Goal: Task Accomplishment & Management: Use online tool/utility

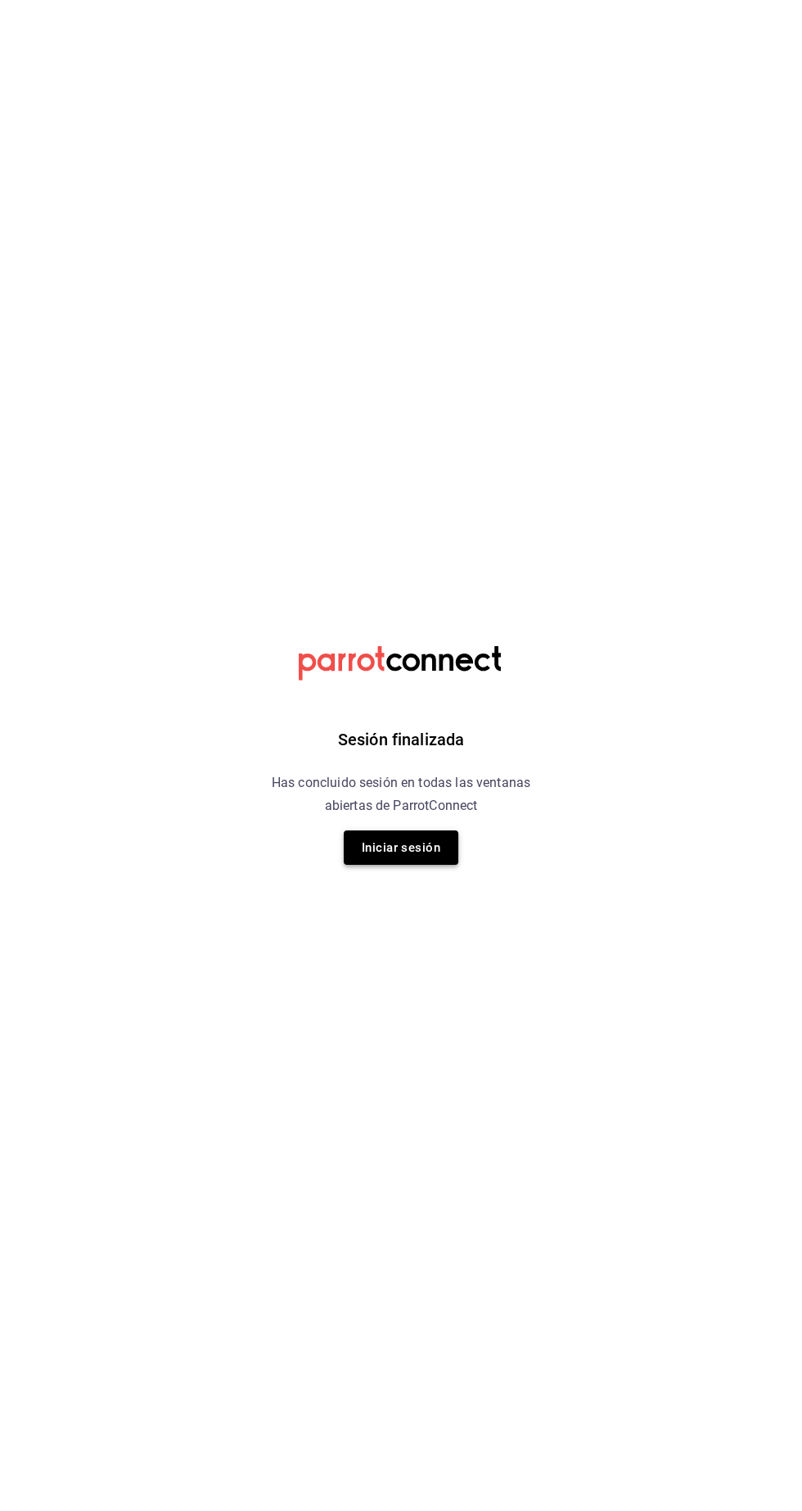
click at [418, 848] on button "Iniciar sesión" at bounding box center [401, 847] width 115 height 34
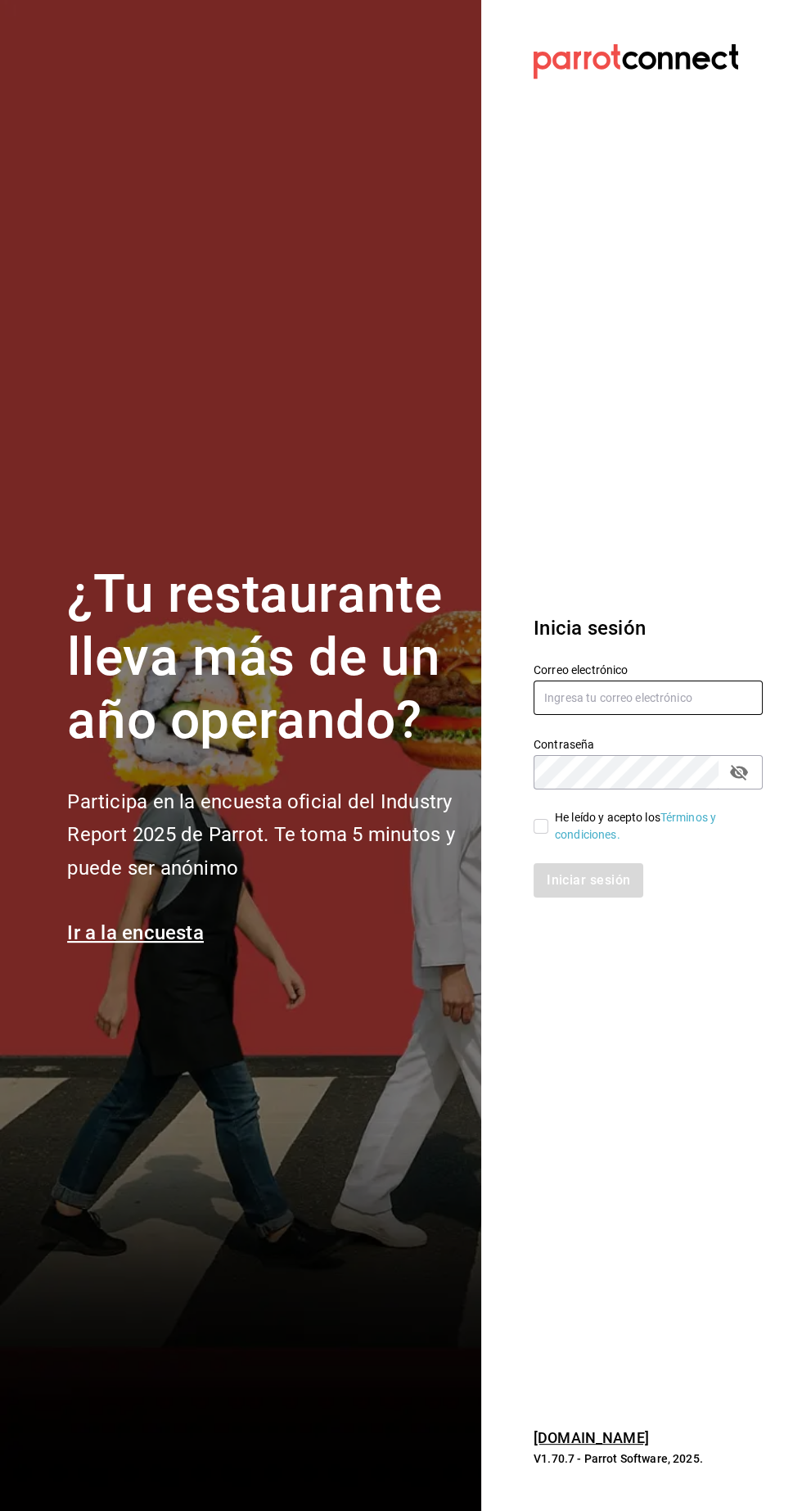
click at [668, 715] on input "text" at bounding box center [648, 697] width 229 height 34
type input "nolita@multiuser.com"
click at [542, 833] on input "He leído y acepto los Términos y condiciones." at bounding box center [541, 826] width 15 height 15
checkbox input "true"
click at [612, 897] on button "Iniciar sesión" at bounding box center [589, 880] width 111 height 34
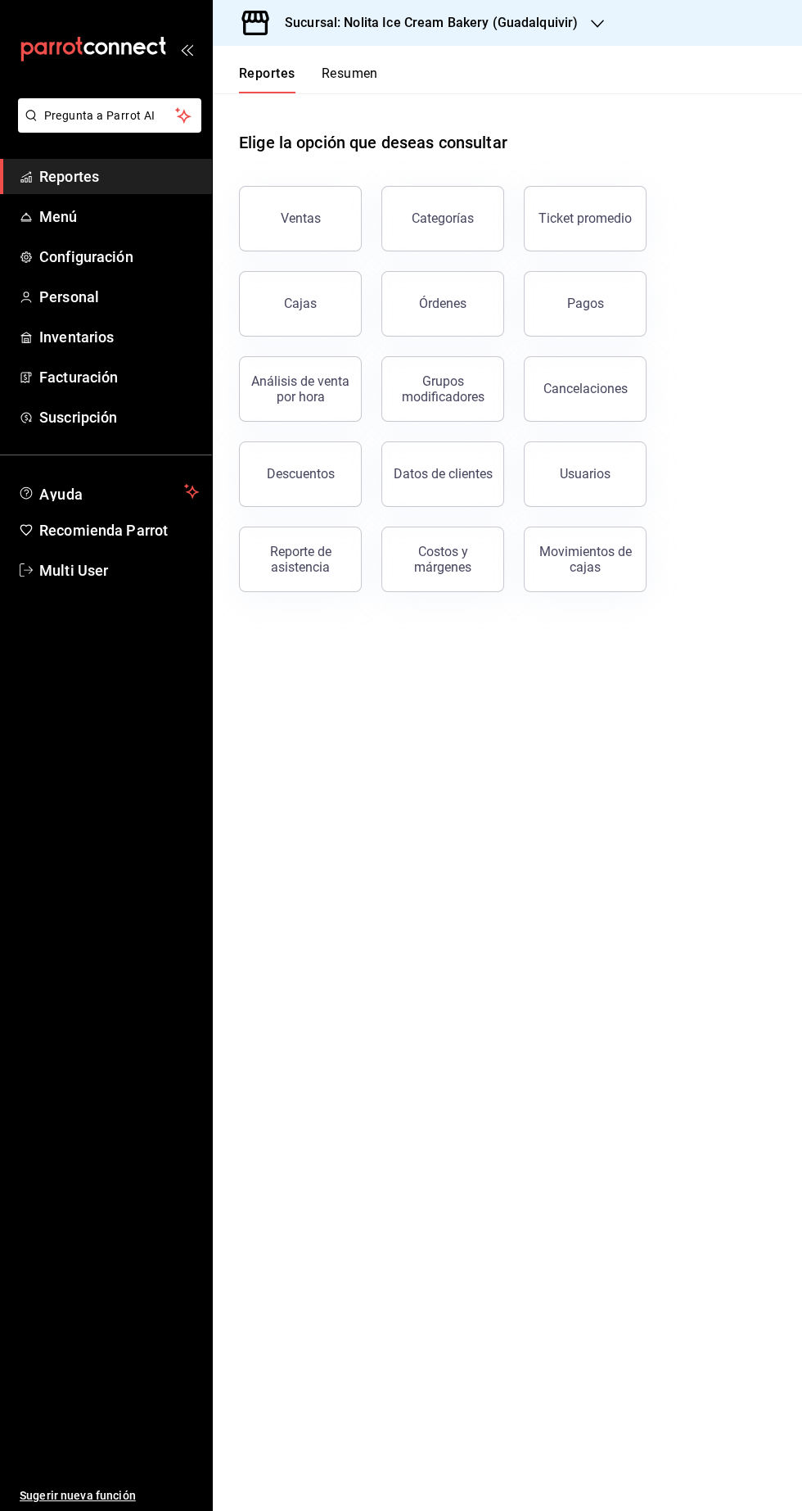
click at [302, 36] on div "Sucursal: Nolita Ice Cream Bakery (Guadalquivir)" at bounding box center [418, 23] width 385 height 46
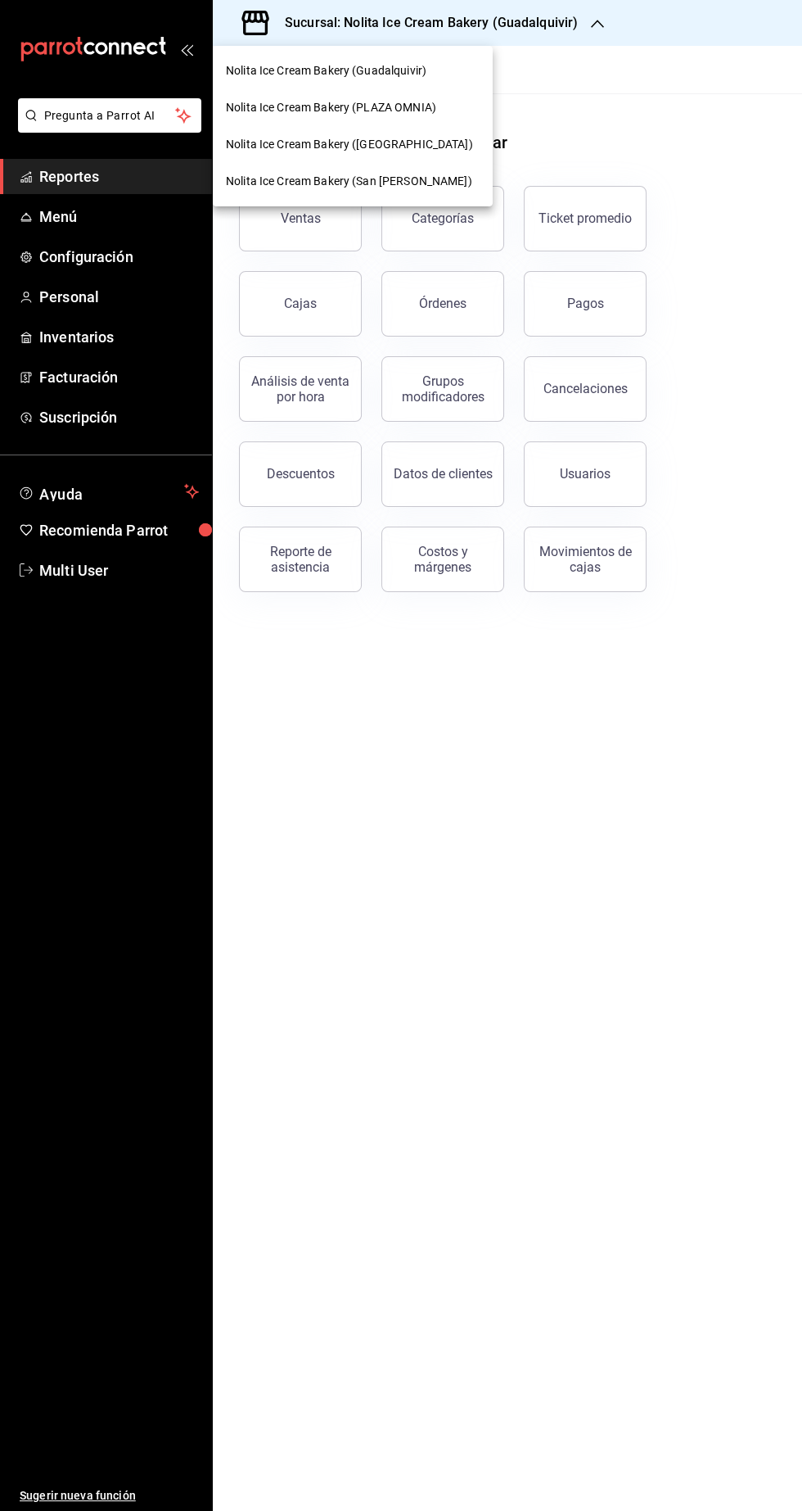
click at [300, 181] on span "Nolita Ice Cream Bakery (San [PERSON_NAME])" at bounding box center [349, 181] width 246 height 17
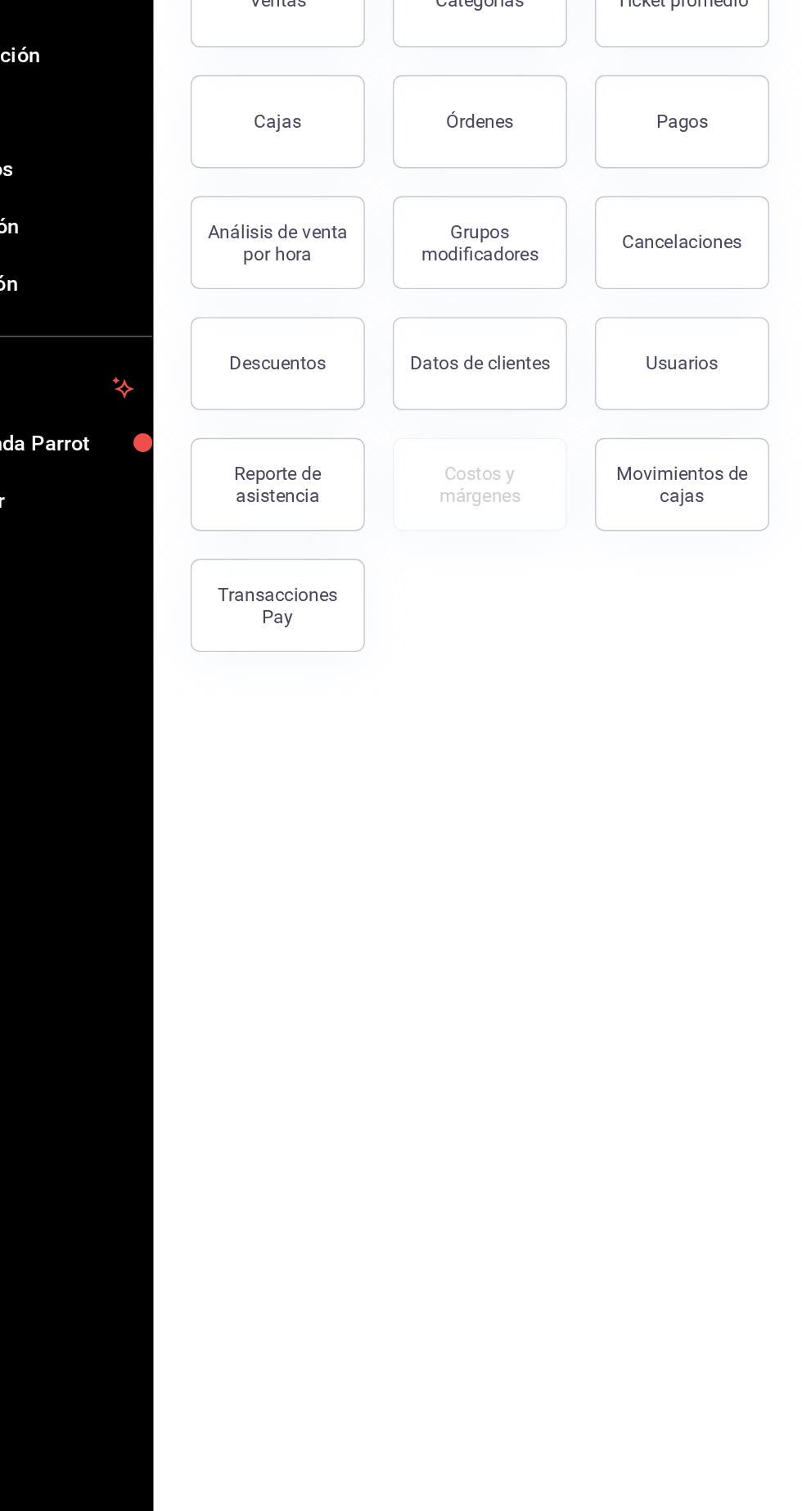
scroll to position [2, 0]
click at [428, 326] on button "Órdenes" at bounding box center [443, 304] width 123 height 66
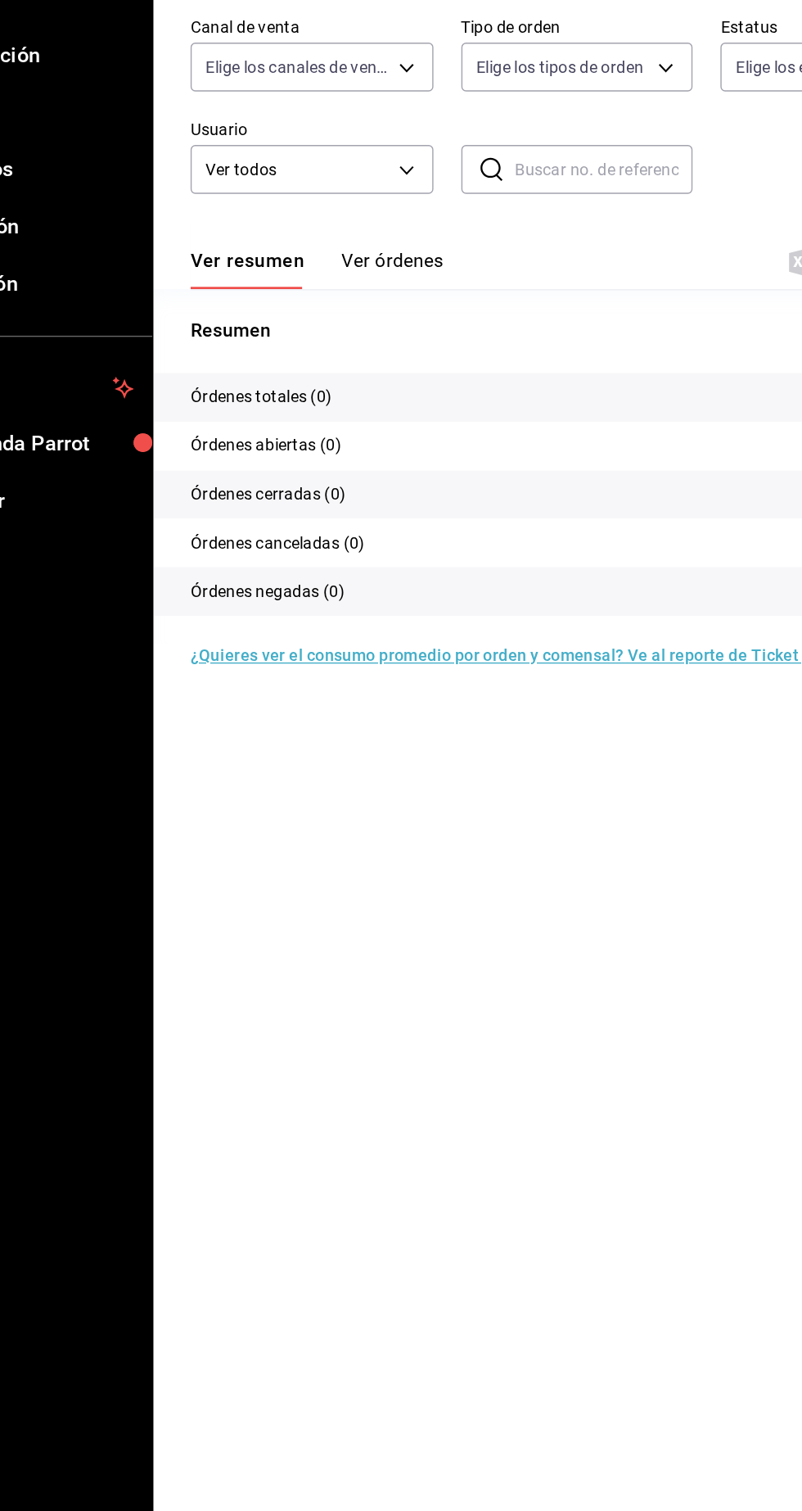
click at [382, 395] on button "Ver órdenes" at bounding box center [382, 408] width 72 height 28
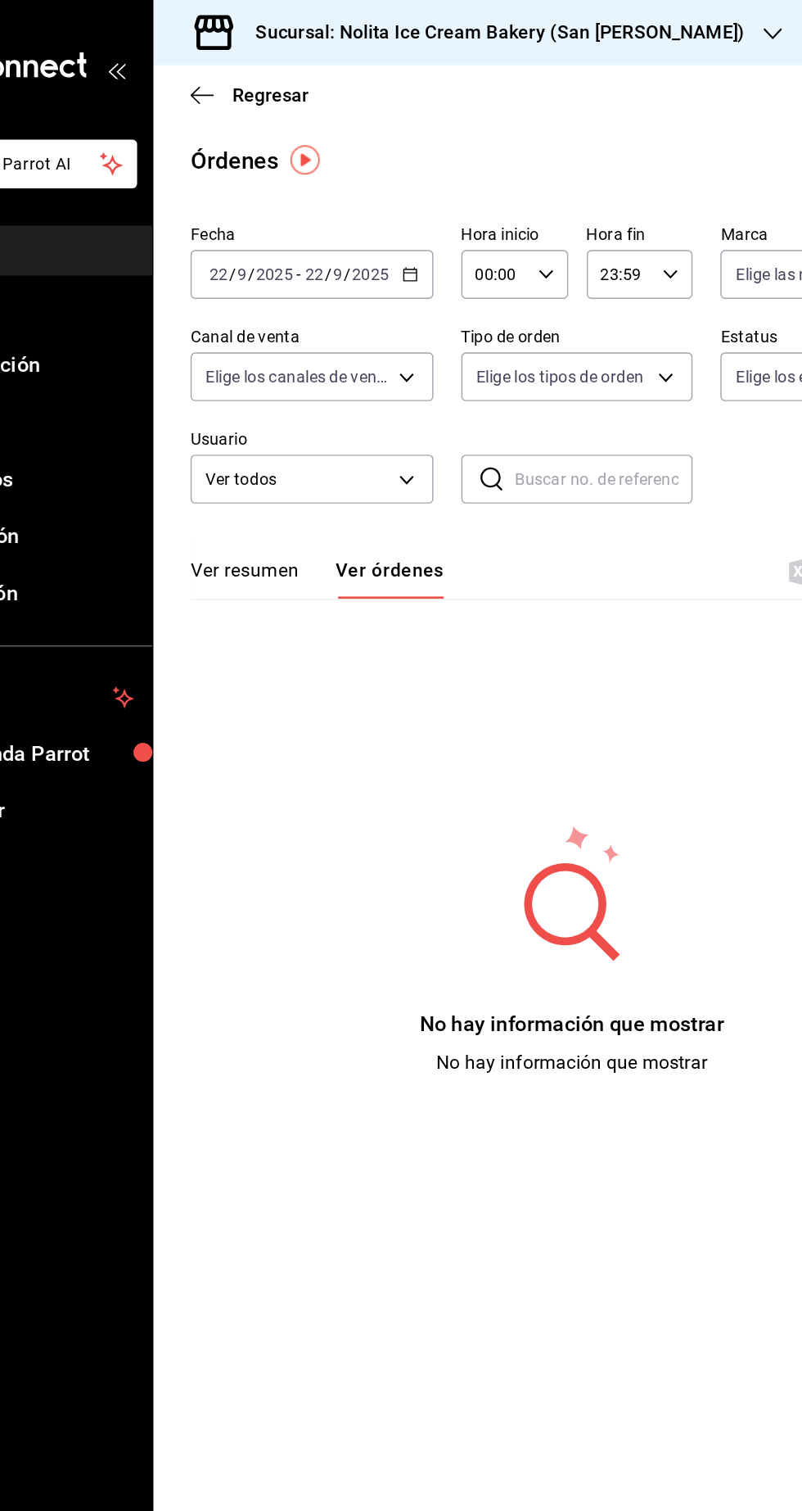
click at [274, 194] on input "9" at bounding box center [275, 193] width 8 height 13
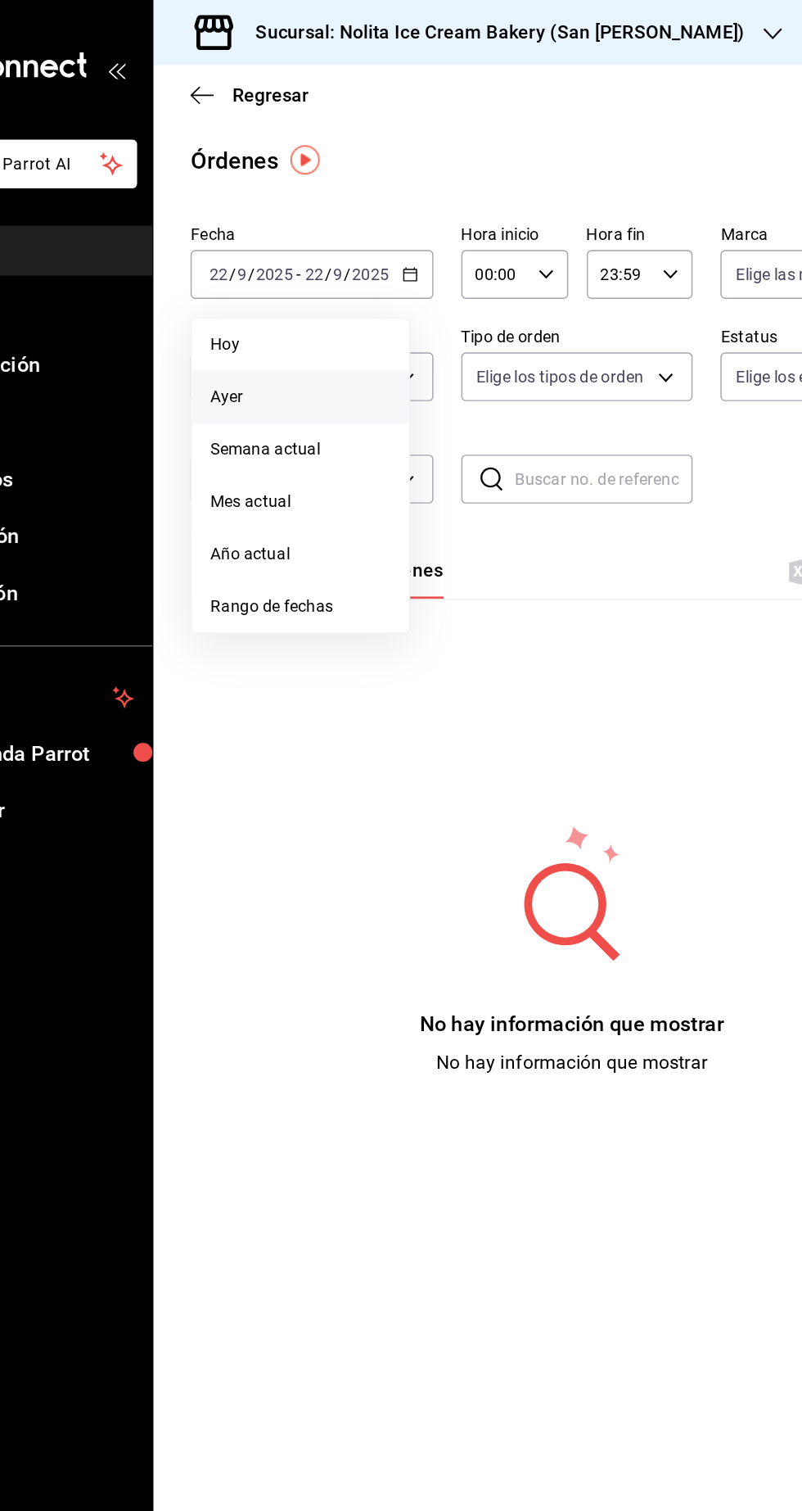
click at [256, 294] on li "Ayer" at bounding box center [316, 279] width 153 height 37
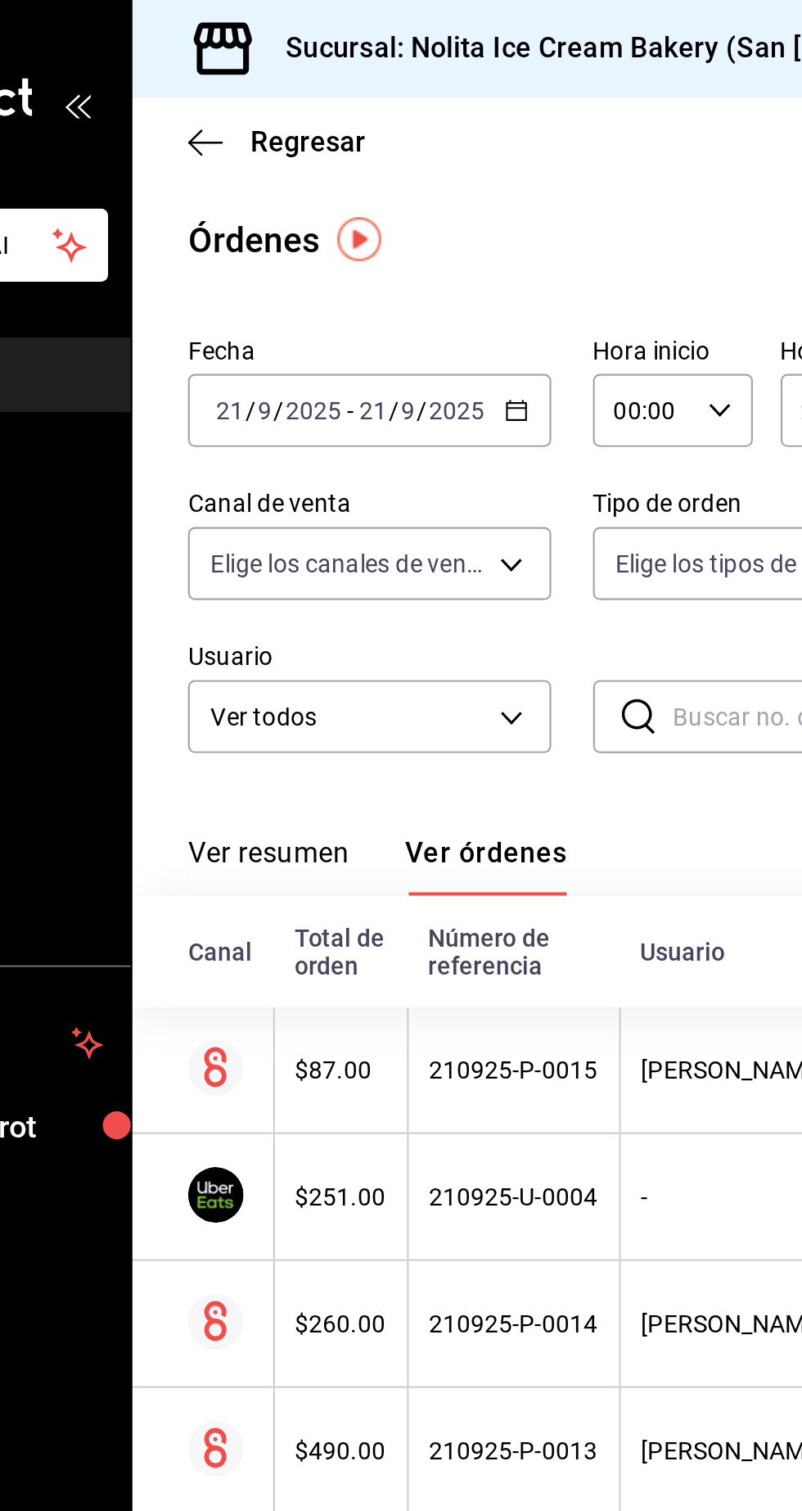
click at [472, 25] on h3 "Sucursal: Nolita Ice Cream Bakery (San [PERSON_NAME])" at bounding box center [451, 23] width 358 height 20
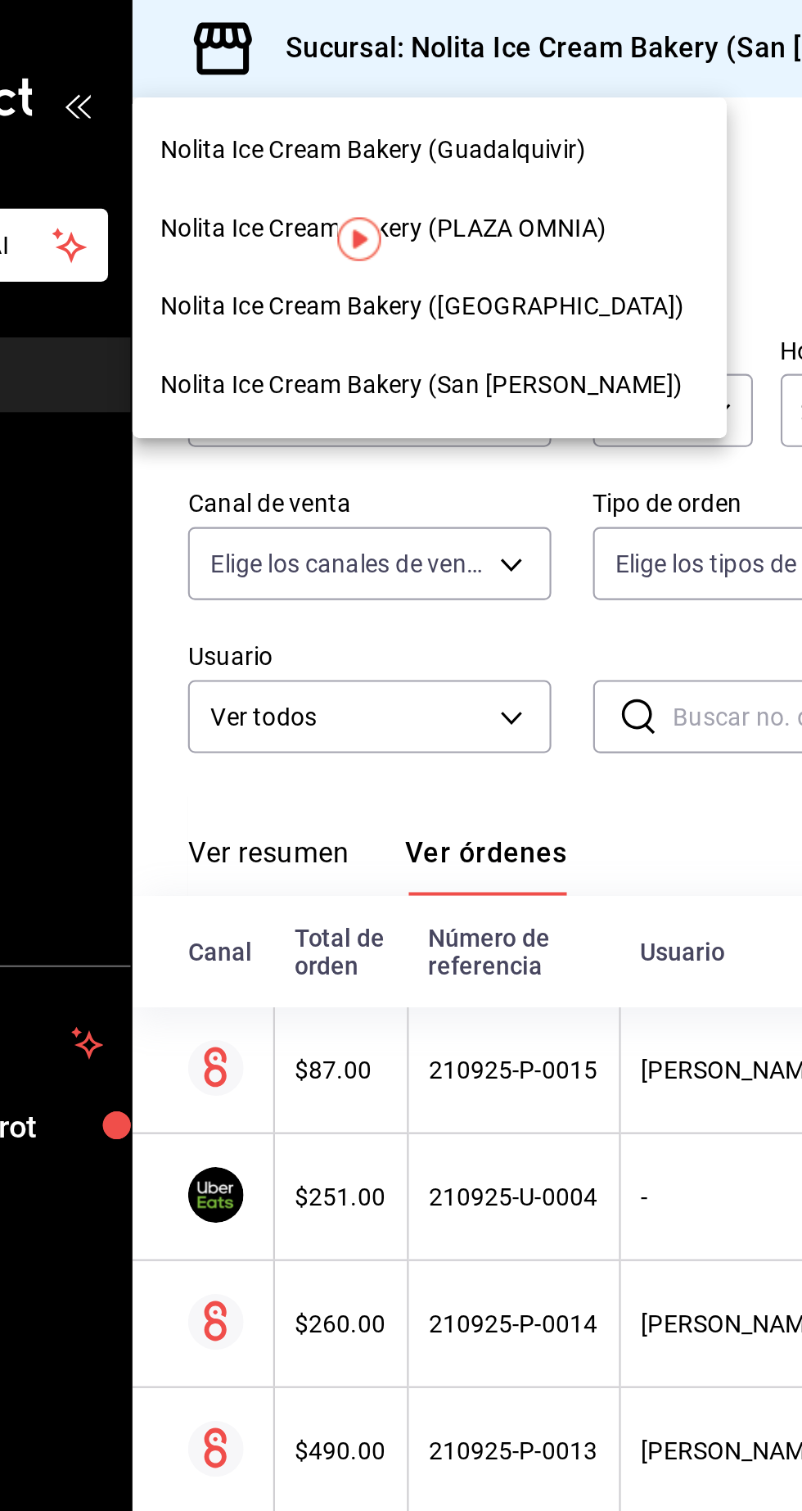
click at [437, 150] on span "Nolita Ice Cream Bakery ([GEOGRAPHIC_DATA])" at bounding box center [349, 144] width 247 height 17
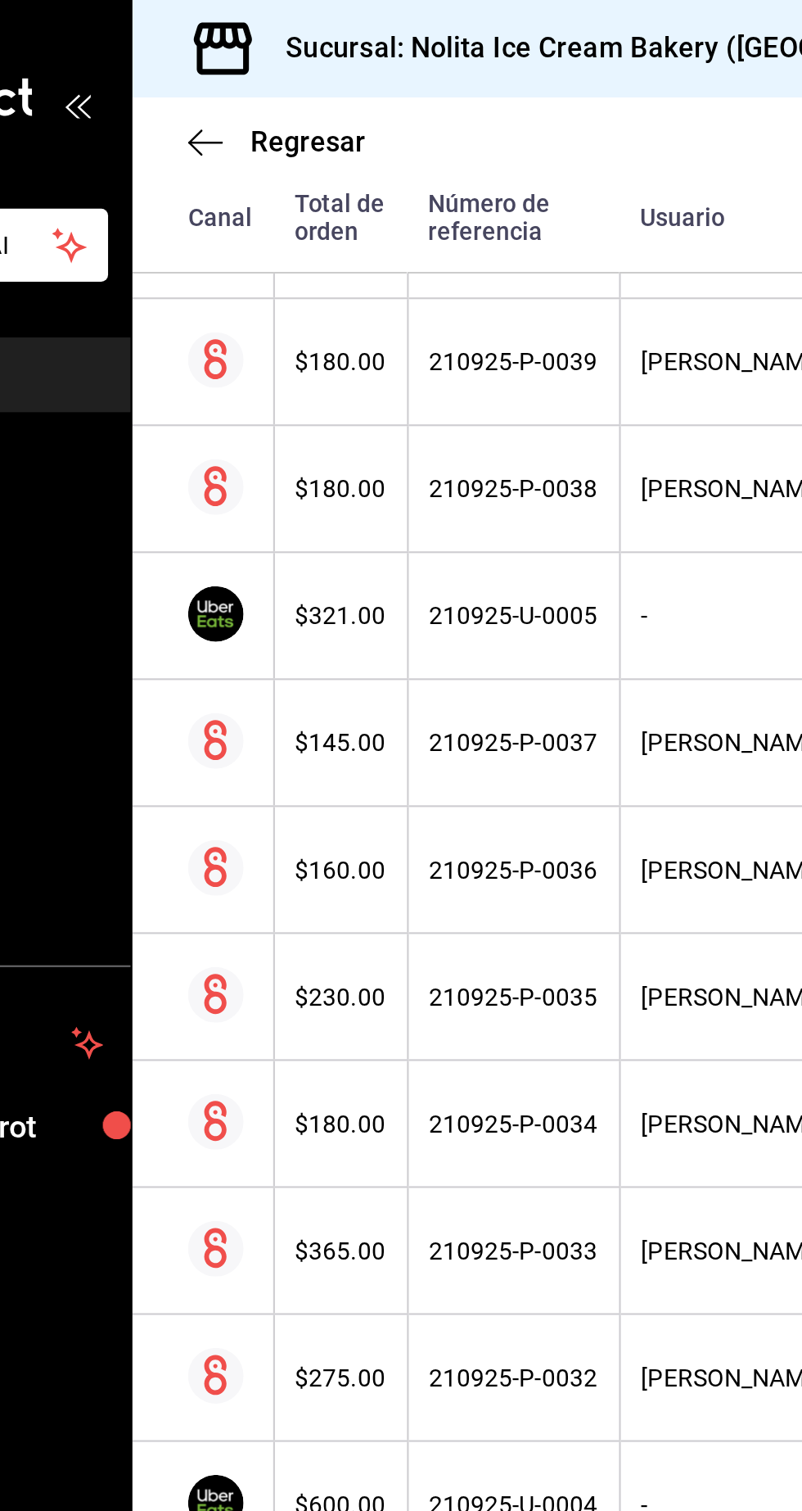
scroll to position [485, 0]
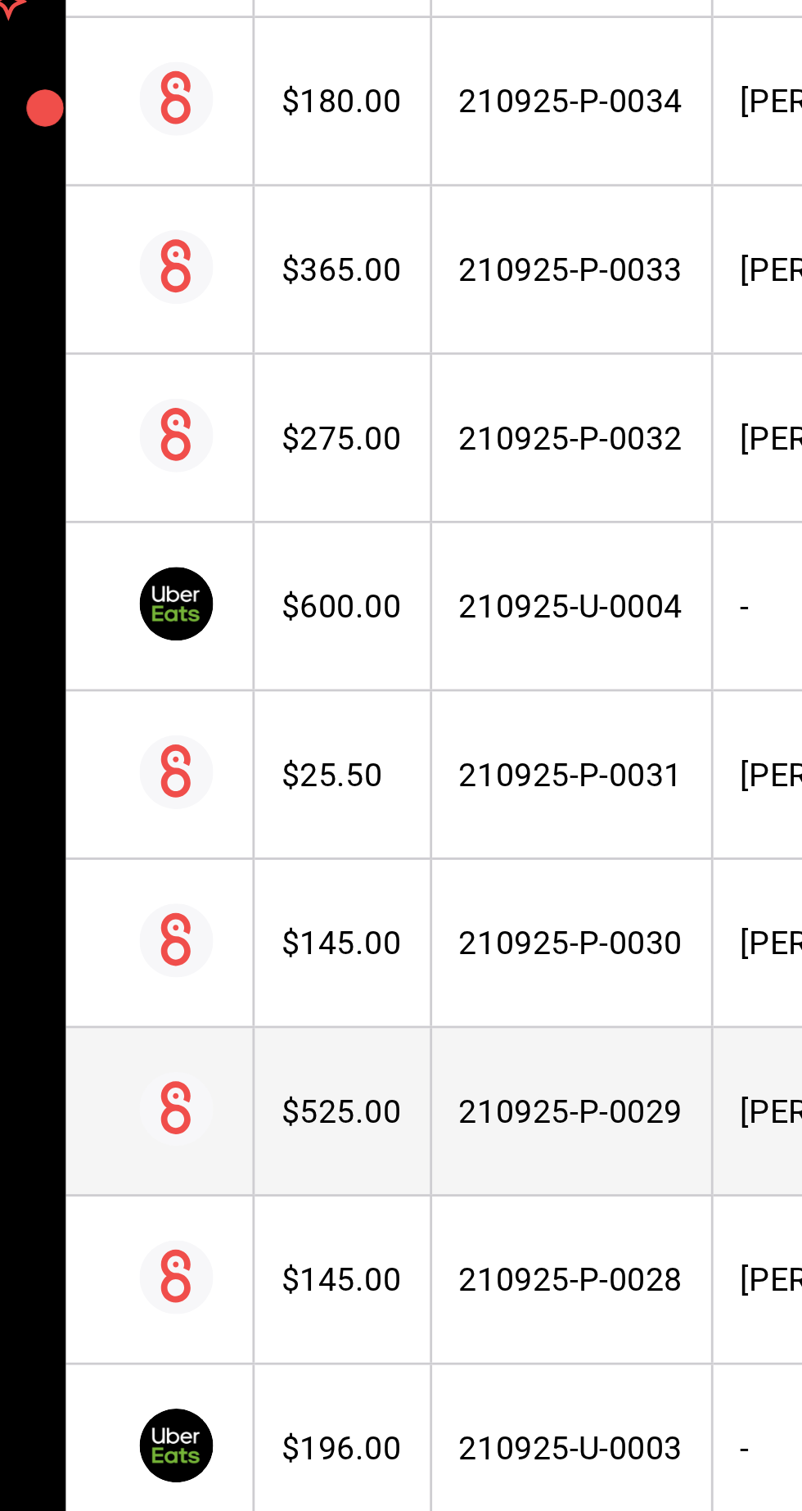
click at [372, 896] on th "210925-P-0029" at bounding box center [392, 886] width 100 height 60
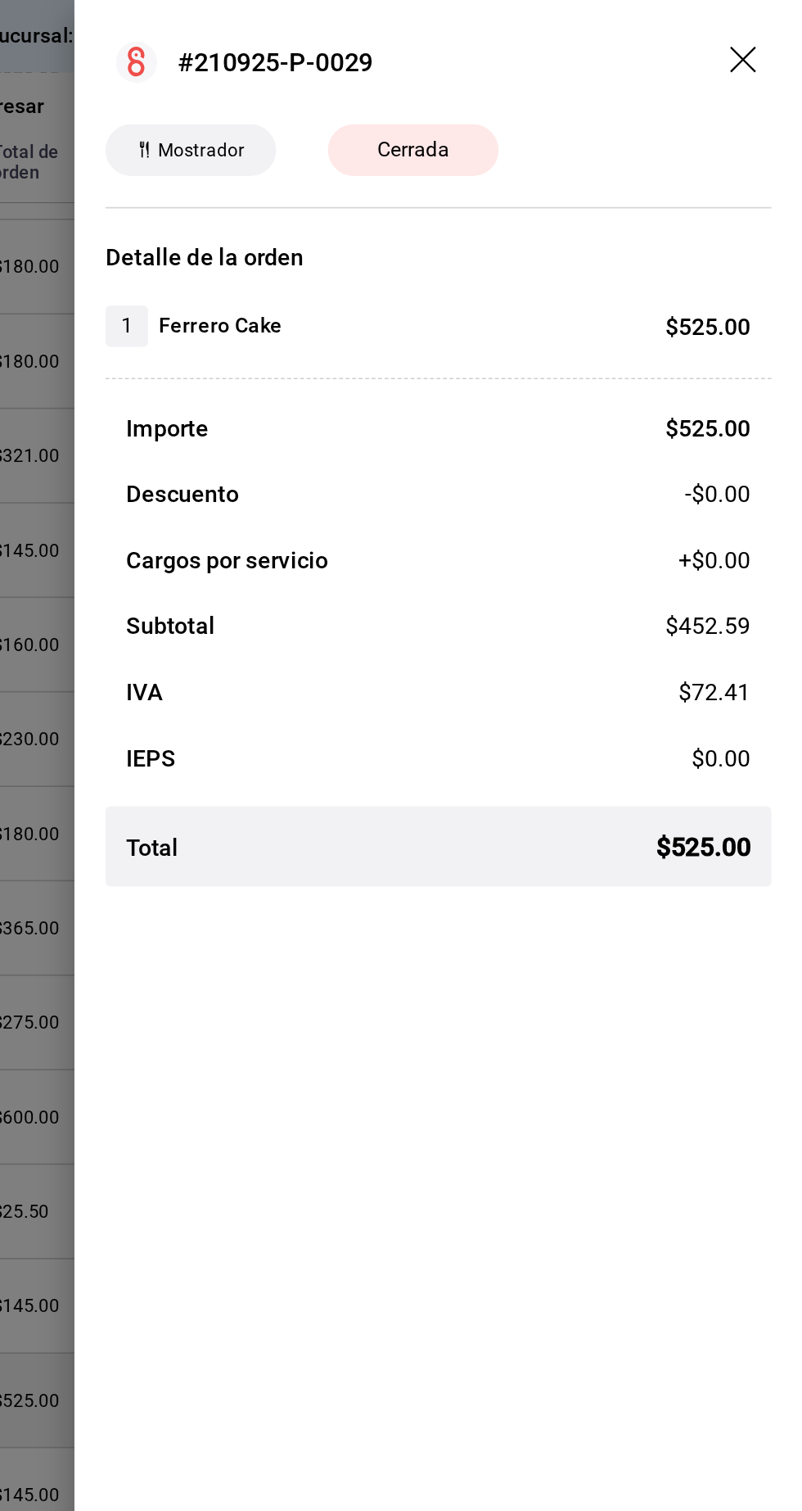
scroll to position [0, 0]
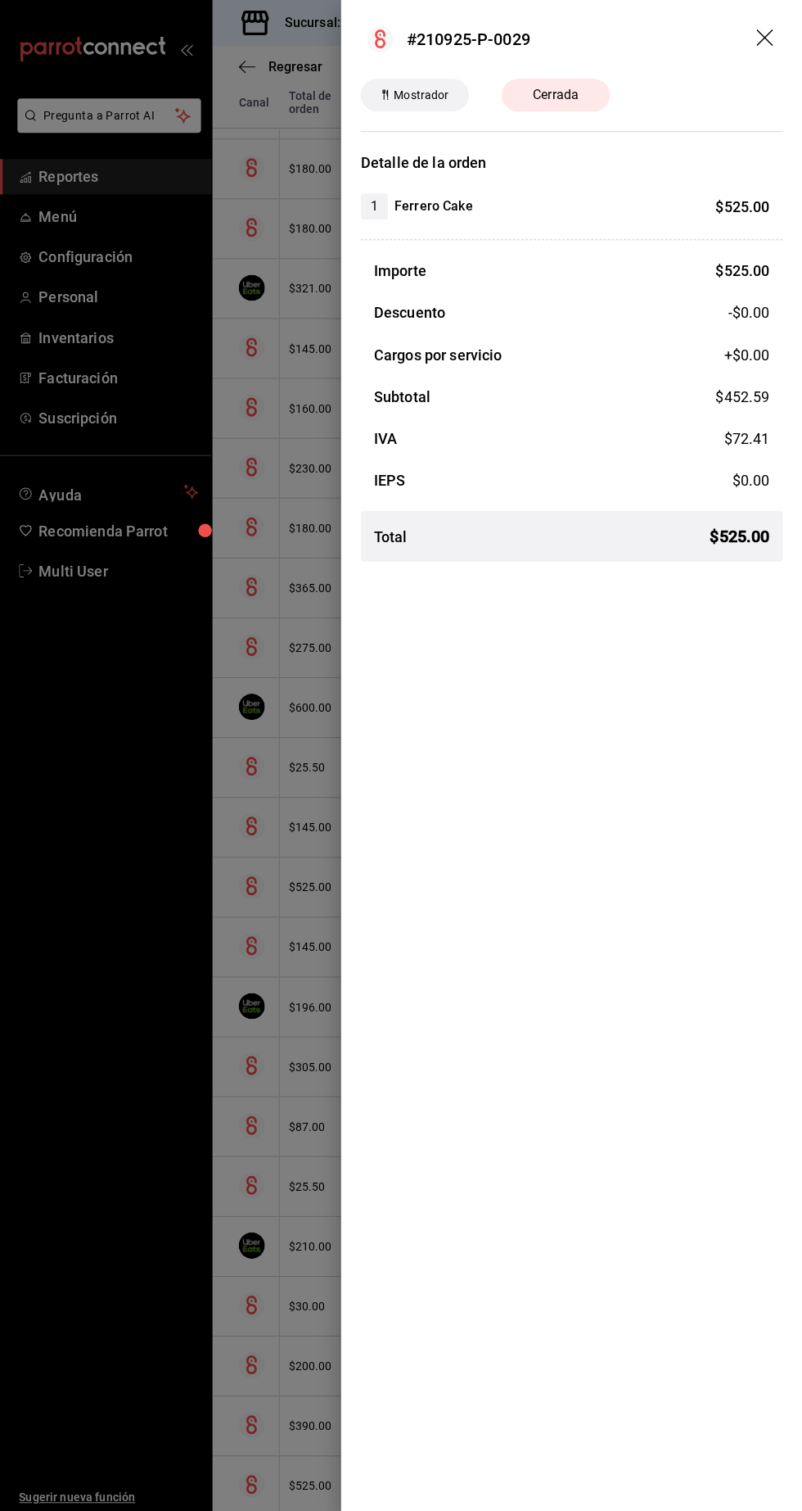
click at [260, 1225] on div at bounding box center [401, 755] width 802 height 1511
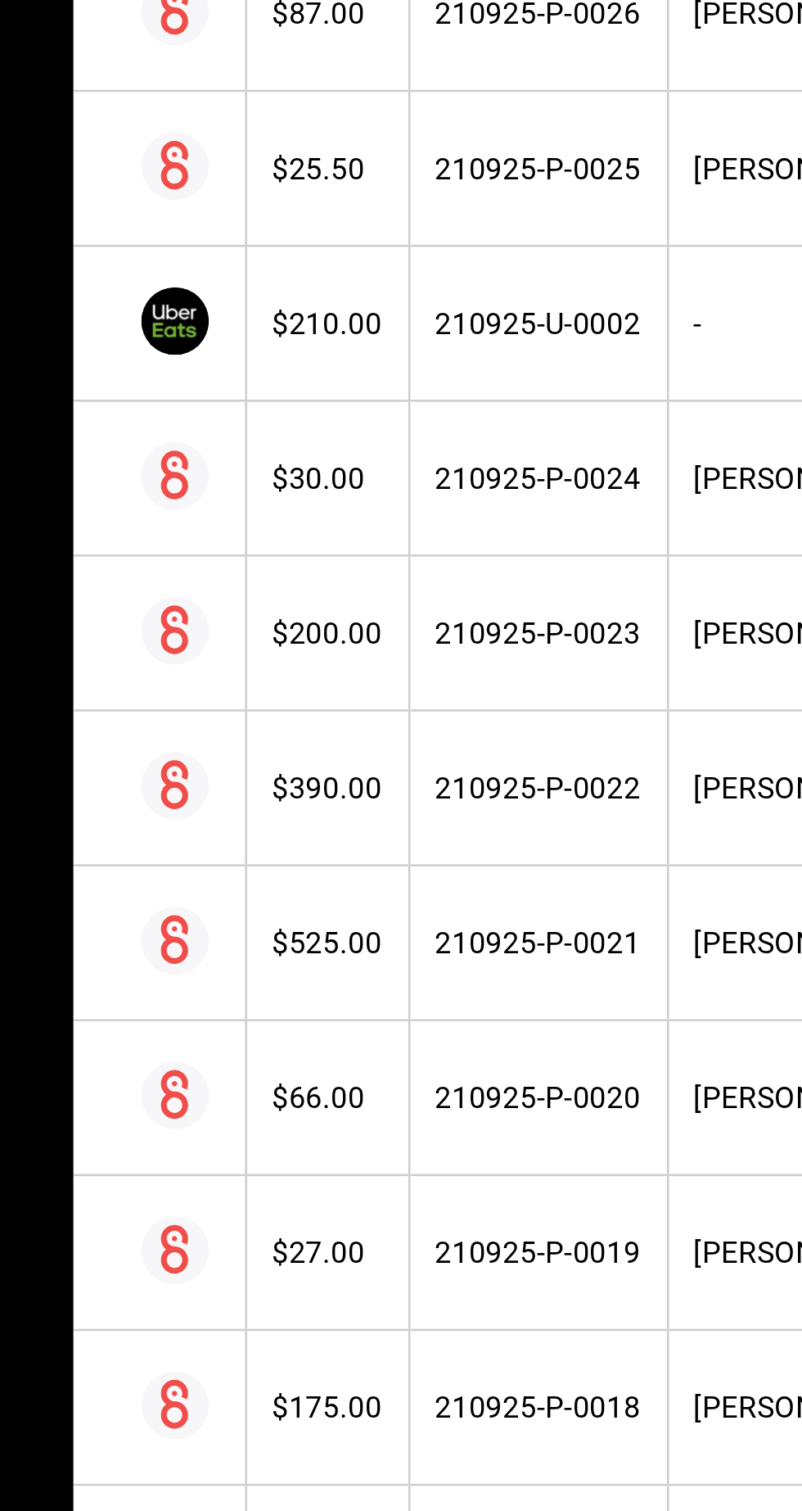
scroll to position [897, 0]
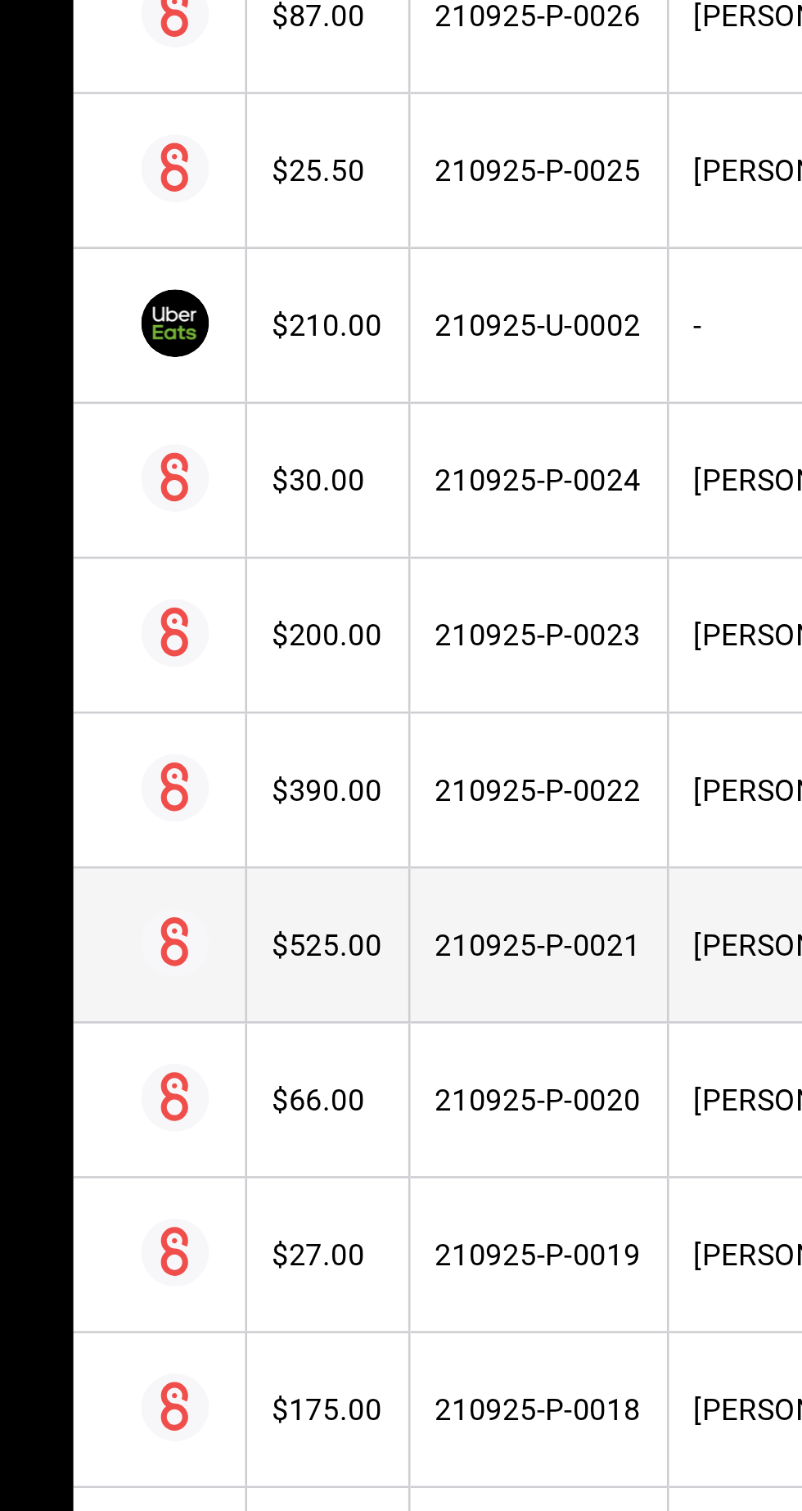
click at [404, 1073] on div "210925-P-0021" at bounding box center [392, 1071] width 79 height 13
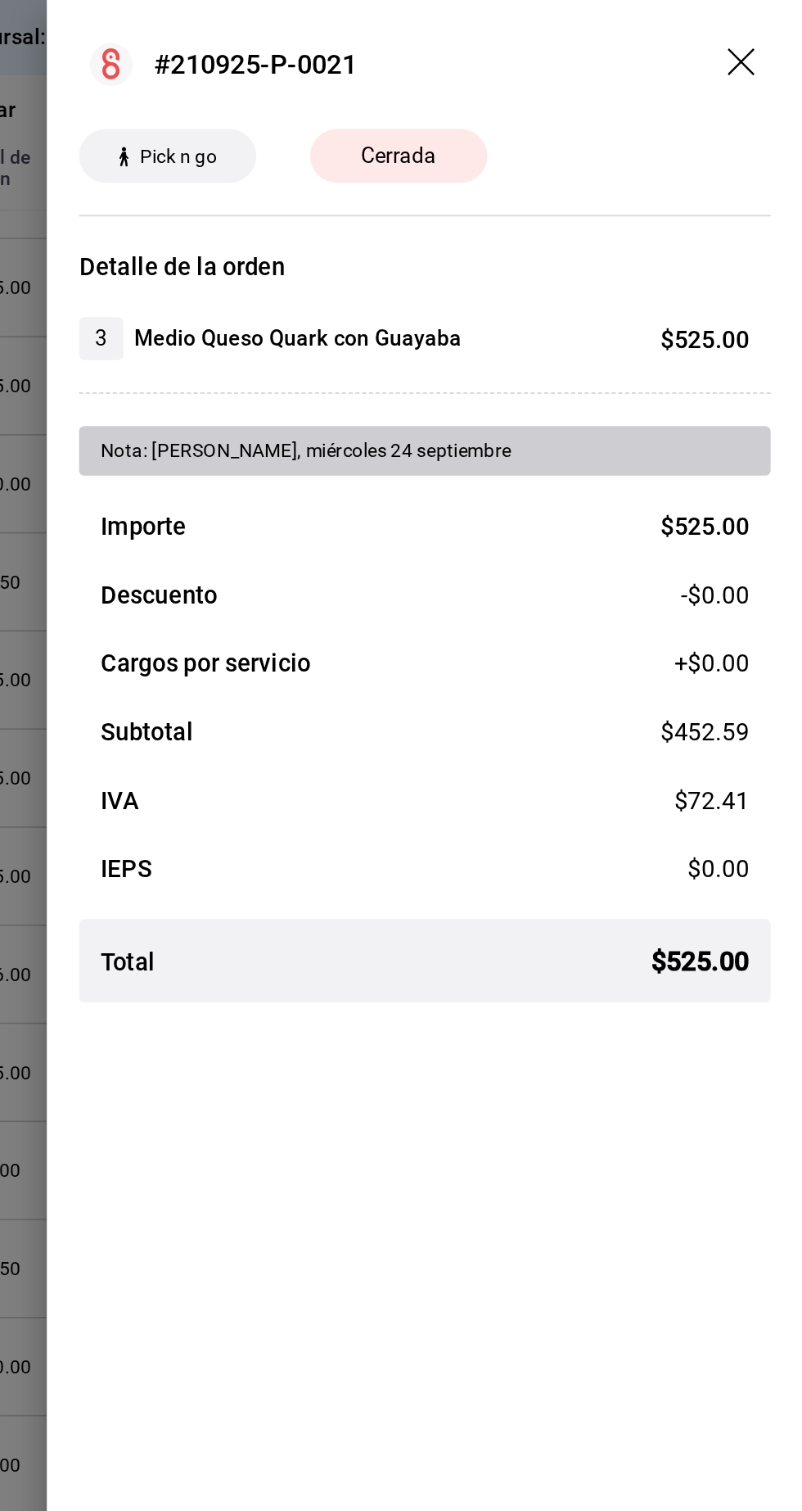
scroll to position [0, 0]
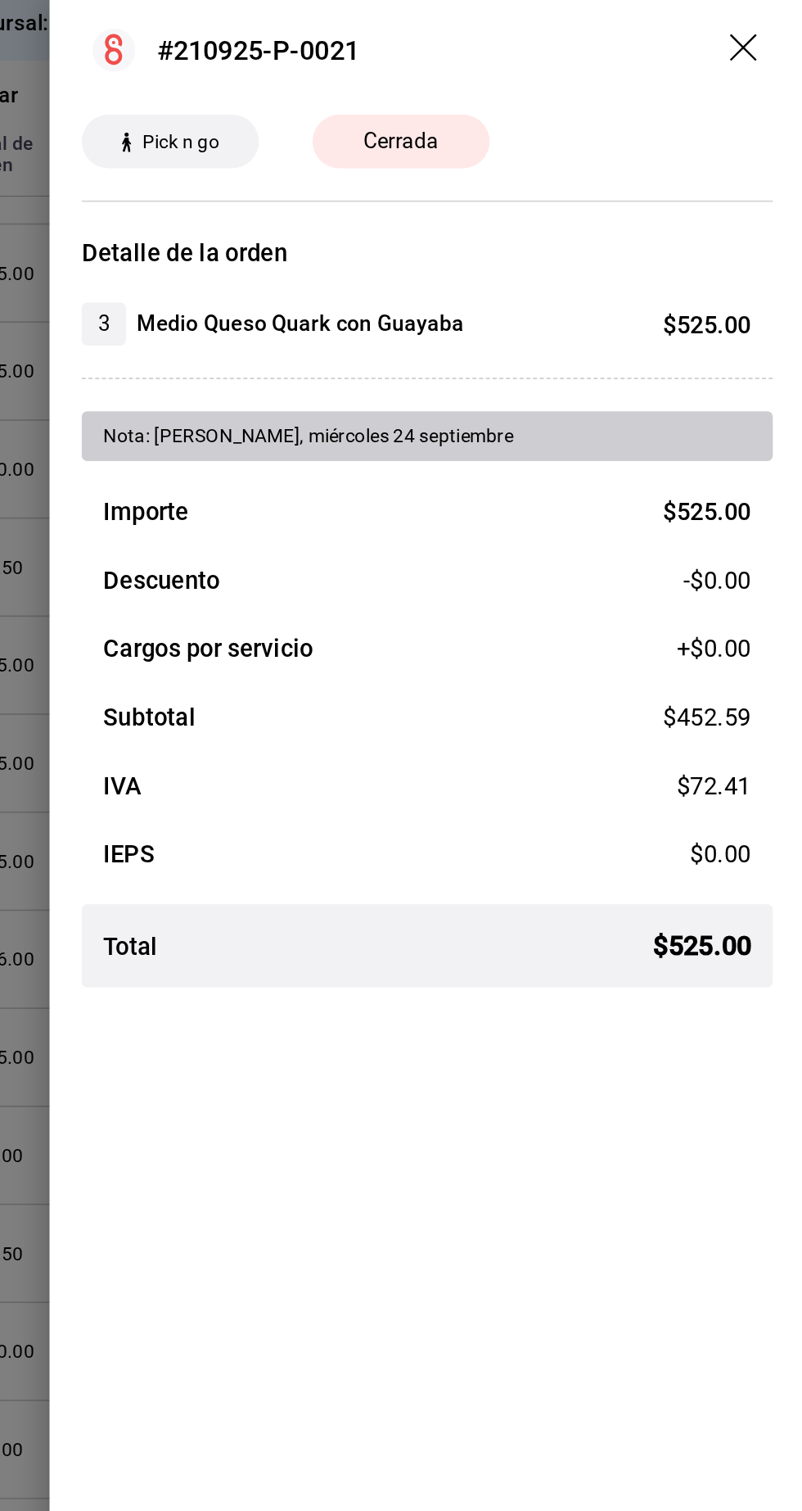
click at [319, 740] on div at bounding box center [401, 755] width 802 height 1511
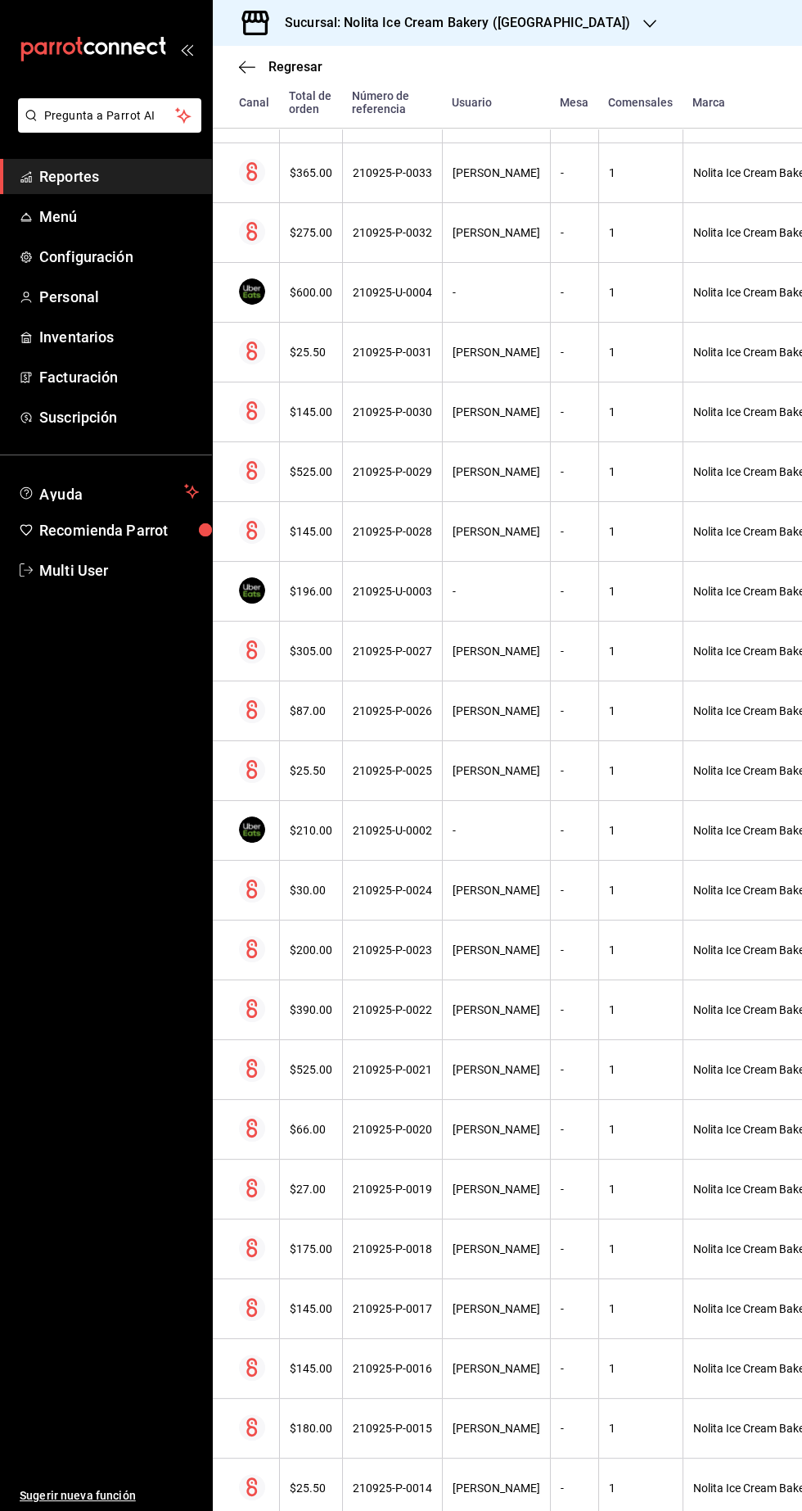
click at [111, 170] on span "Reportes" at bounding box center [119, 176] width 160 height 22
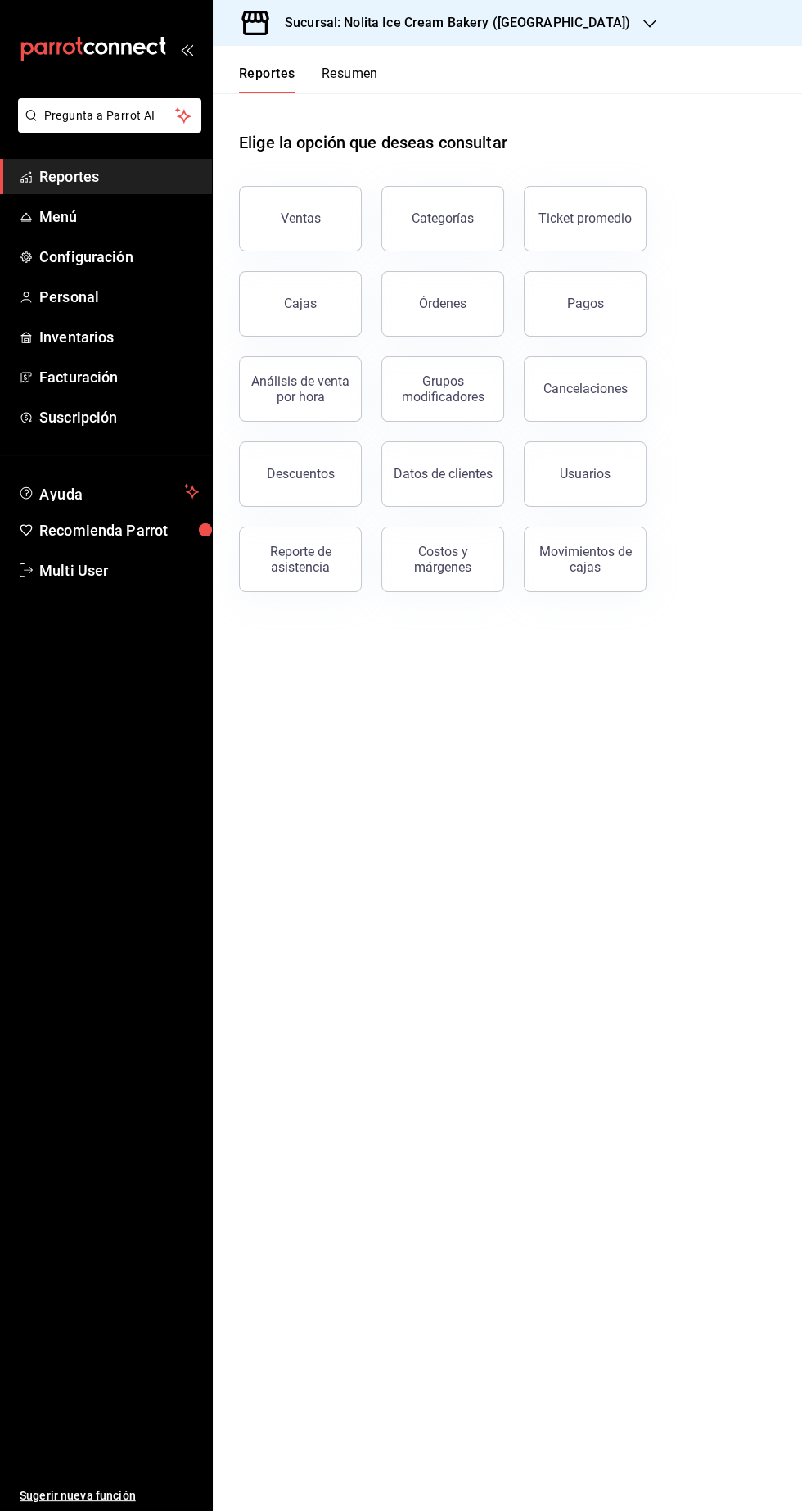
click at [351, 86] on button "Resumen" at bounding box center [350, 80] width 56 height 28
